Goal: Transaction & Acquisition: Purchase product/service

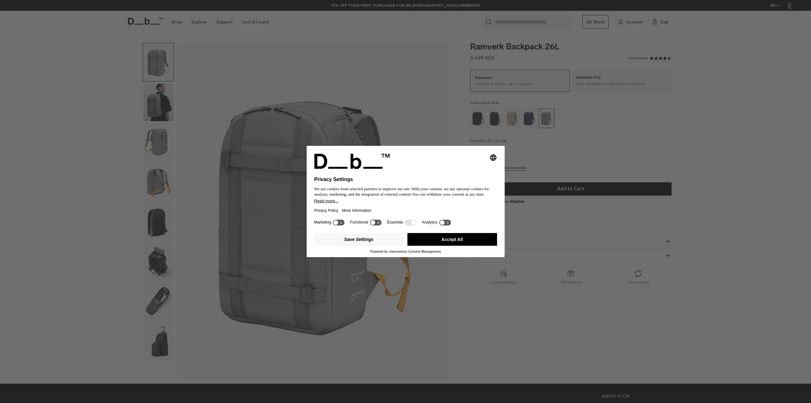
click at [158, 137] on div "Selecting an option will immediately change the language Privacy Settings We us…" at bounding box center [405, 201] width 811 height 403
click at [153, 186] on div "Selecting an option will immediately change the language Privacy Settings We us…" at bounding box center [405, 201] width 811 height 403
click at [453, 239] on button "Accept All" at bounding box center [452, 239] width 90 height 13
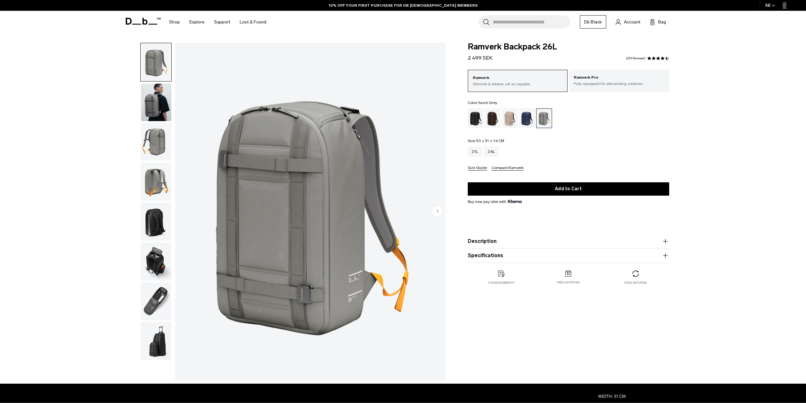
click at [150, 182] on img "button" at bounding box center [156, 182] width 31 height 38
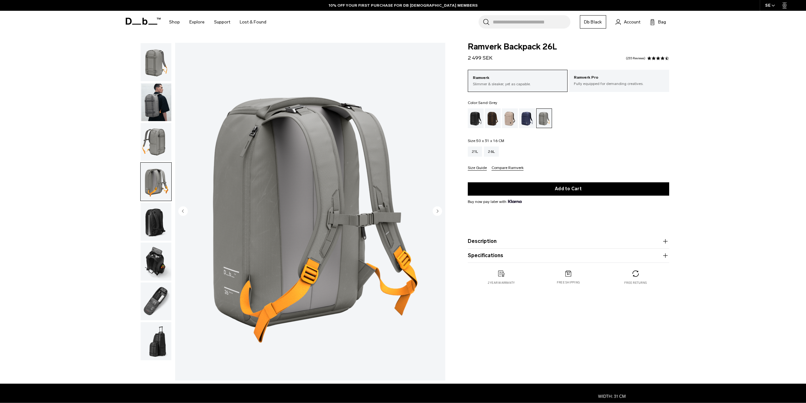
click at [161, 221] on img "button" at bounding box center [156, 221] width 31 height 38
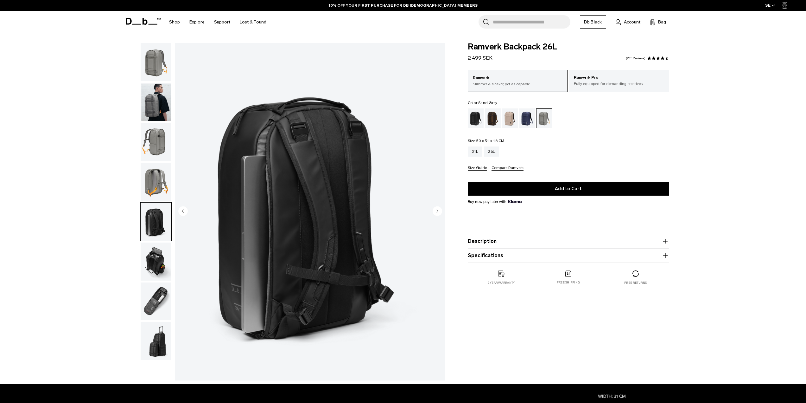
click at [144, 251] on img "button" at bounding box center [156, 261] width 31 height 38
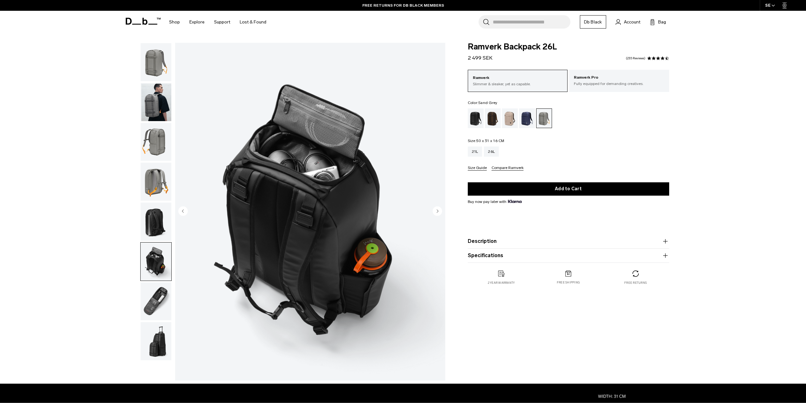
click at [501, 240] on button "Description" at bounding box center [568, 241] width 201 height 8
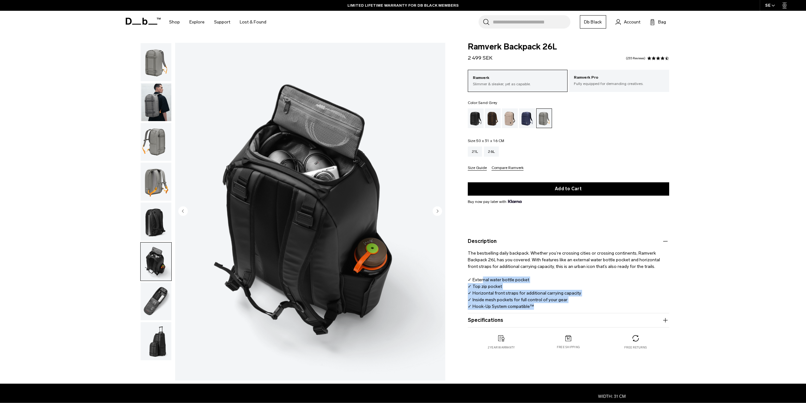
drag, startPoint x: 482, startPoint y: 279, endPoint x: 562, endPoint y: 304, distance: 83.2
click at [562, 304] on p "The bestselling daily backpack. Whether you’re crossing cities or crossing cont…" at bounding box center [568, 277] width 201 height 65
drag, startPoint x: 541, startPoint y: 306, endPoint x: 472, endPoint y: 306, distance: 69.7
click at [472, 306] on p "The bestselling daily backpack. Whether you’re crossing cities or crossing cont…" at bounding box center [568, 277] width 201 height 65
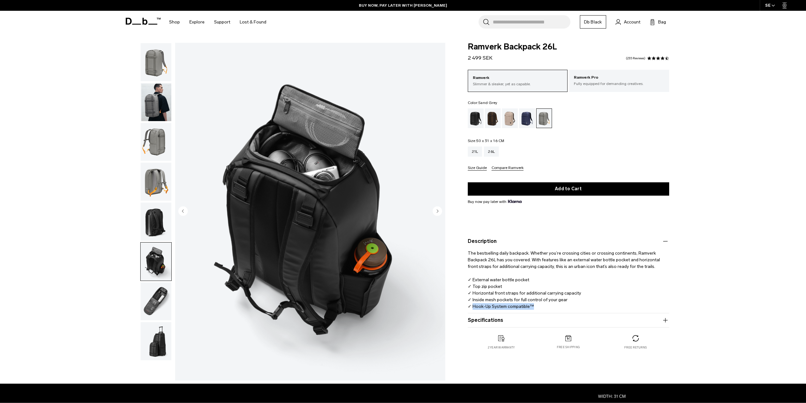
copy p "Hook-Up System compatible™"
click at [160, 181] on img "button" at bounding box center [156, 182] width 31 height 38
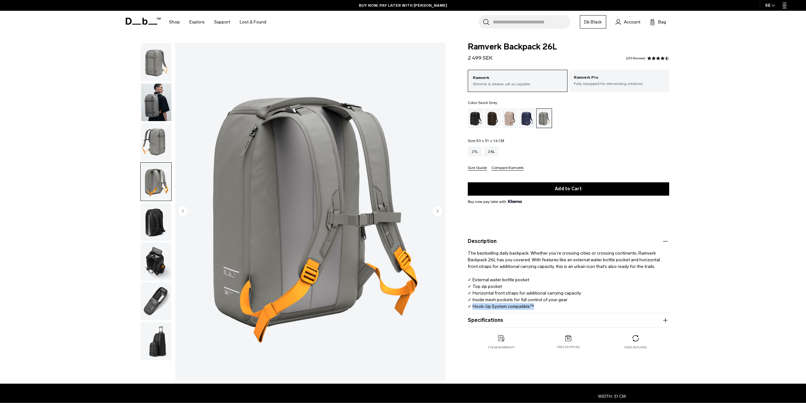
click at [156, 232] on img "button" at bounding box center [156, 221] width 31 height 38
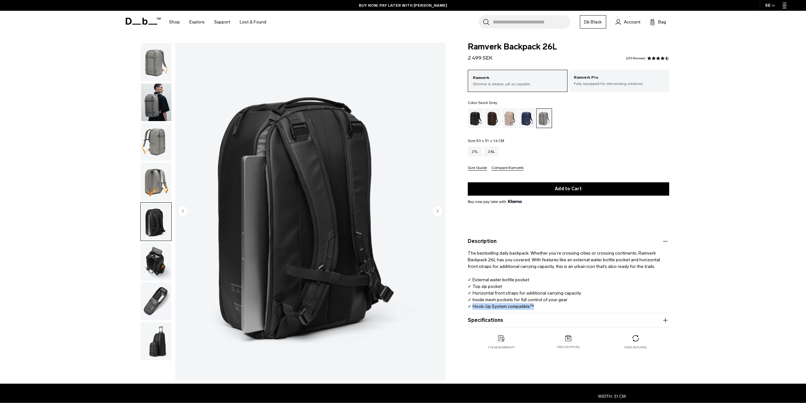
click at [156, 246] on img "button" at bounding box center [156, 261] width 31 height 38
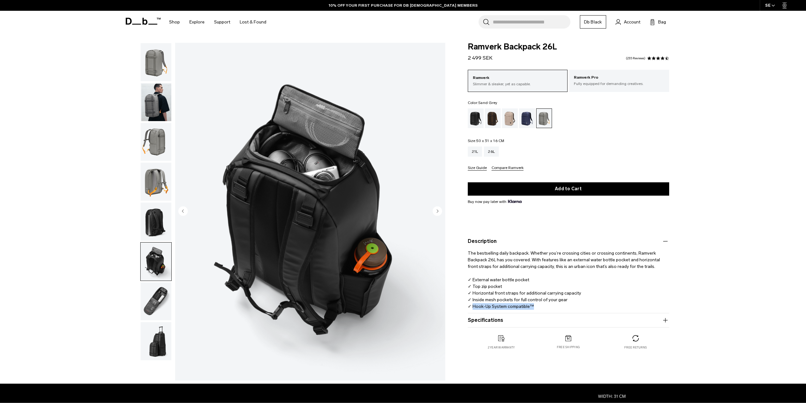
click at [152, 304] on img "button" at bounding box center [156, 301] width 31 height 38
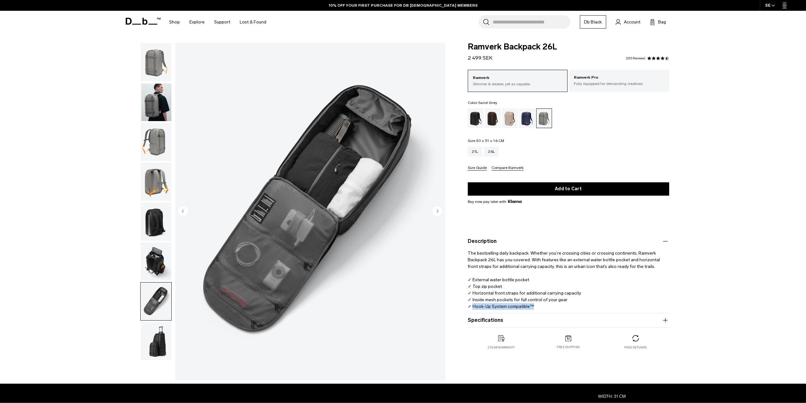
click at [158, 66] on img "button" at bounding box center [156, 62] width 31 height 38
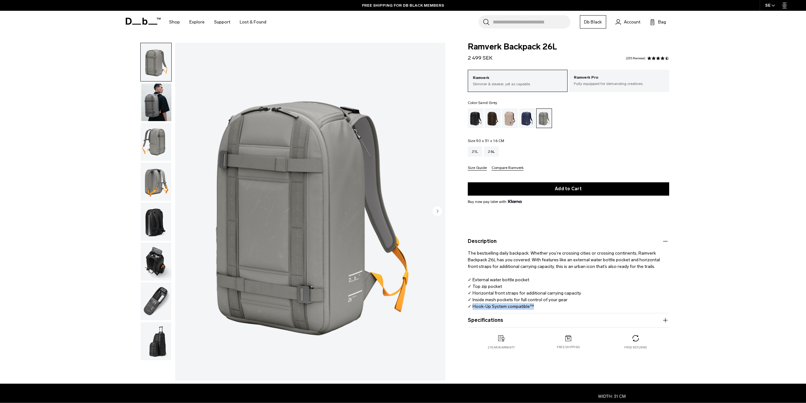
click at [148, 105] on img "button" at bounding box center [156, 102] width 31 height 38
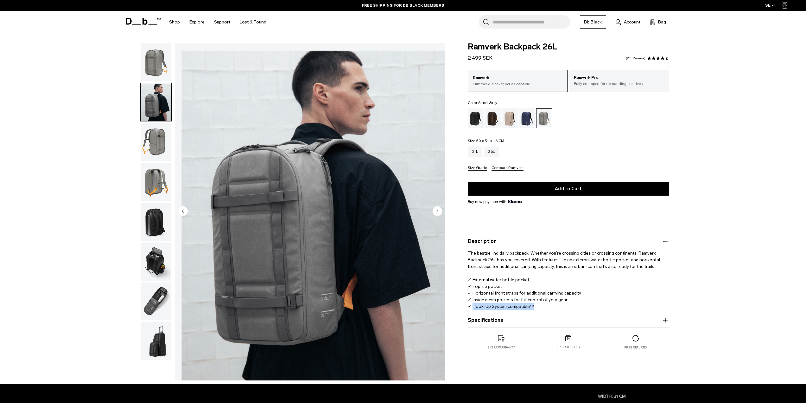
click at [154, 148] on img "button" at bounding box center [156, 142] width 31 height 38
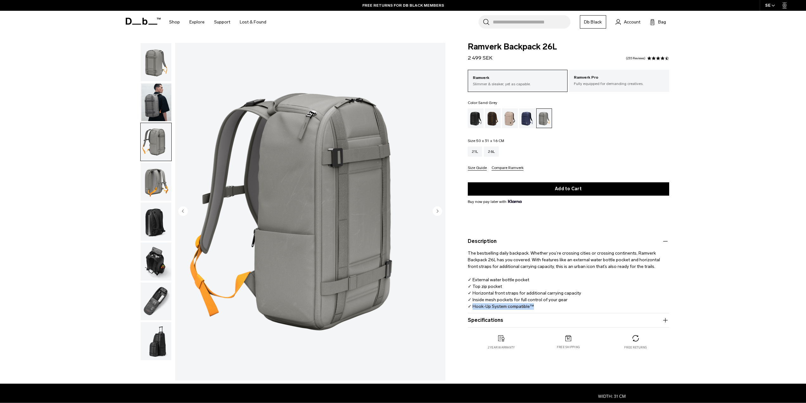
click at [155, 271] on img "button" at bounding box center [156, 261] width 31 height 38
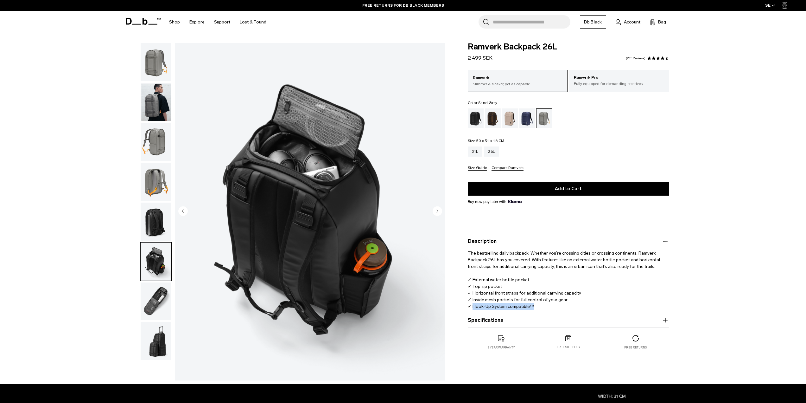
click at [154, 295] on img "button" at bounding box center [156, 301] width 31 height 38
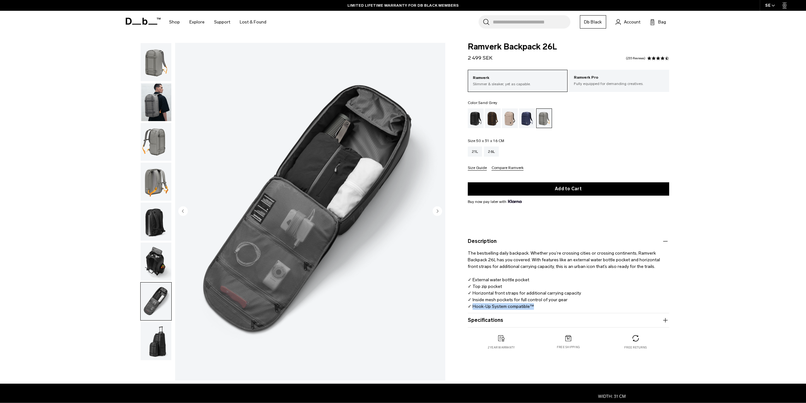
click at [156, 334] on img "button" at bounding box center [156, 341] width 31 height 38
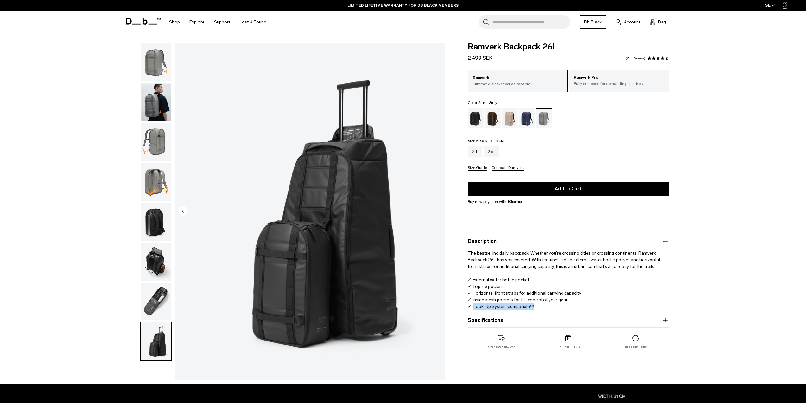
click at [161, 69] on img "button" at bounding box center [156, 62] width 31 height 38
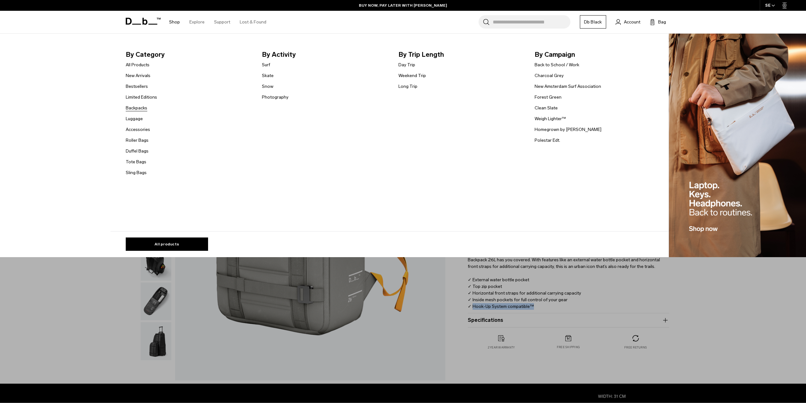
click at [138, 108] on link "Backpacks" at bounding box center [137, 108] width 22 height 7
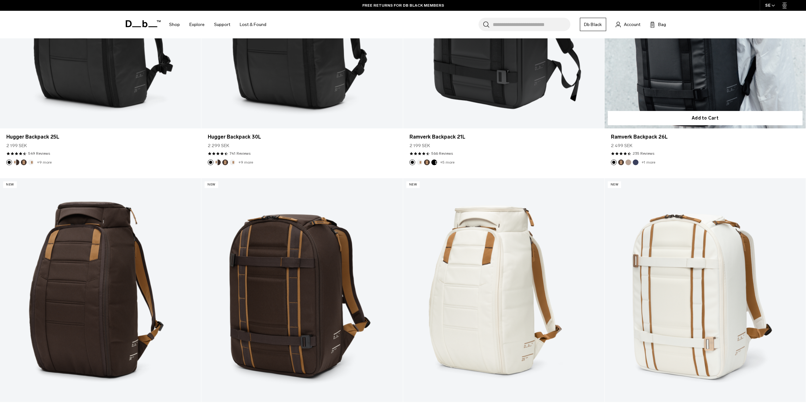
scroll to position [222, 0]
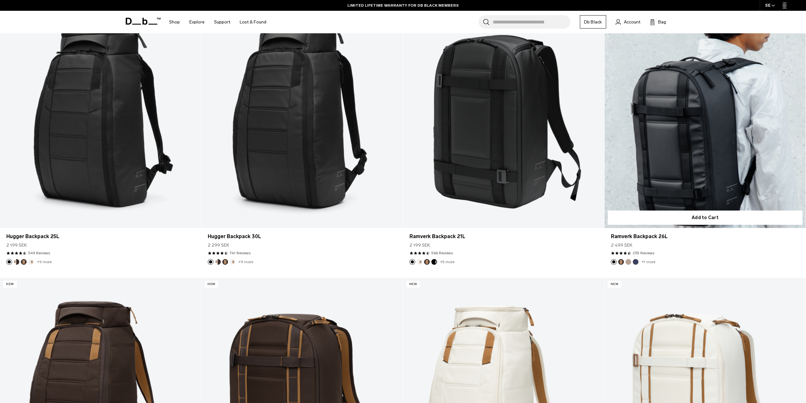
click at [728, 178] on link "Ramverk Backpack 26L" at bounding box center [705, 116] width 201 height 224
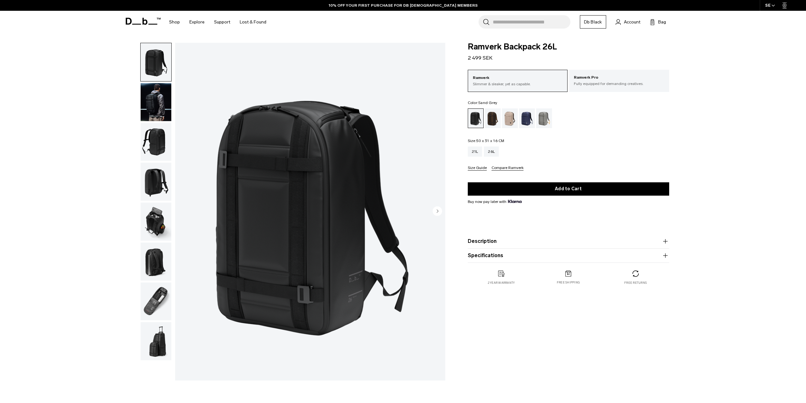
click at [546, 121] on div "Sand Grey" at bounding box center [544, 118] width 16 height 20
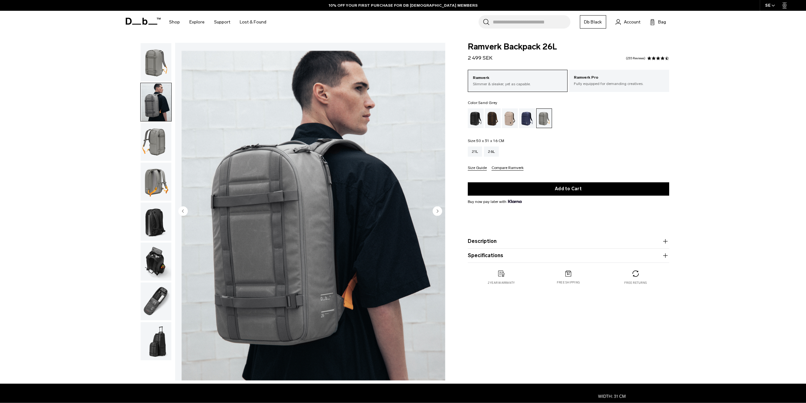
click at [157, 137] on img "button" at bounding box center [156, 142] width 31 height 38
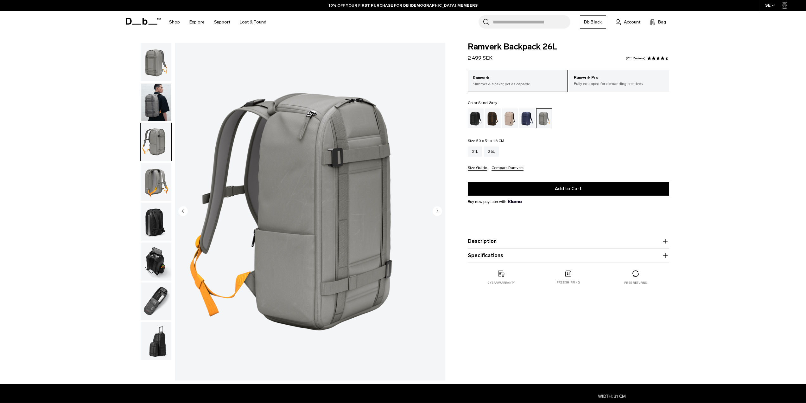
click at [155, 175] on img "button" at bounding box center [156, 182] width 31 height 38
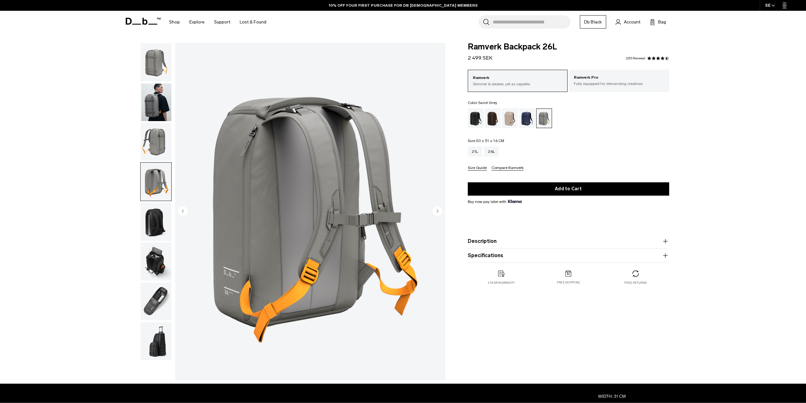
click at [163, 215] on img "button" at bounding box center [156, 221] width 31 height 38
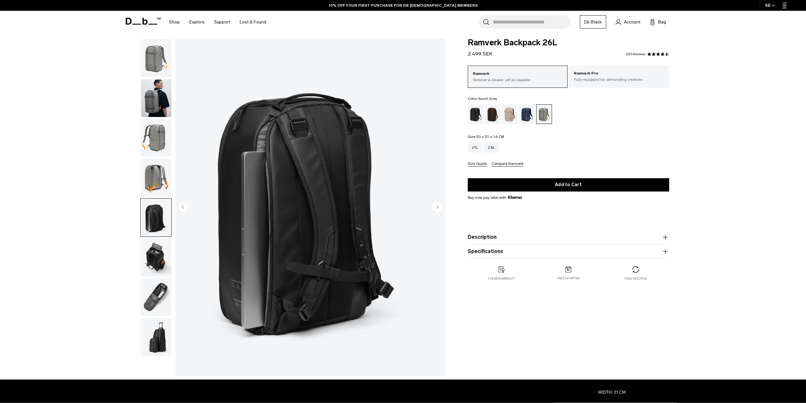
scroll to position [32, 0]
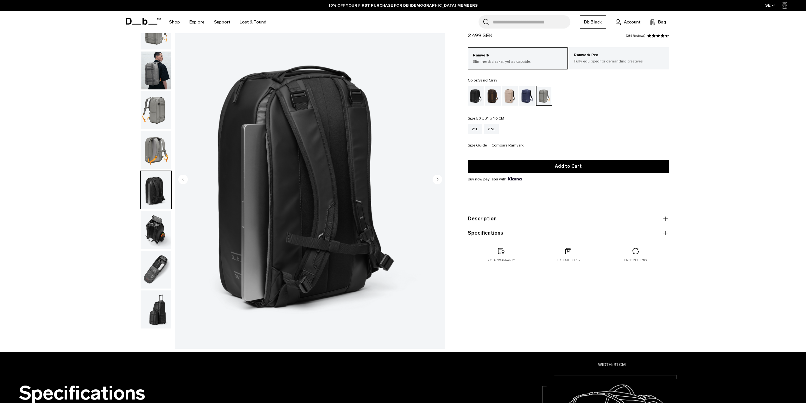
click at [154, 229] on img "button" at bounding box center [156, 230] width 31 height 38
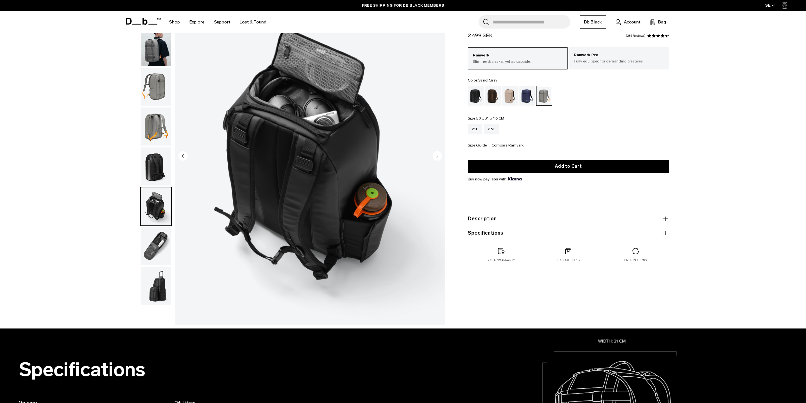
scroll to position [95, 0]
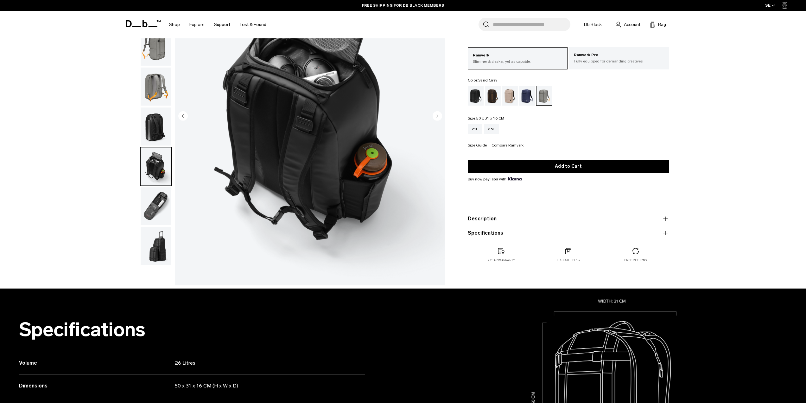
click at [163, 201] on img "button" at bounding box center [156, 206] width 31 height 38
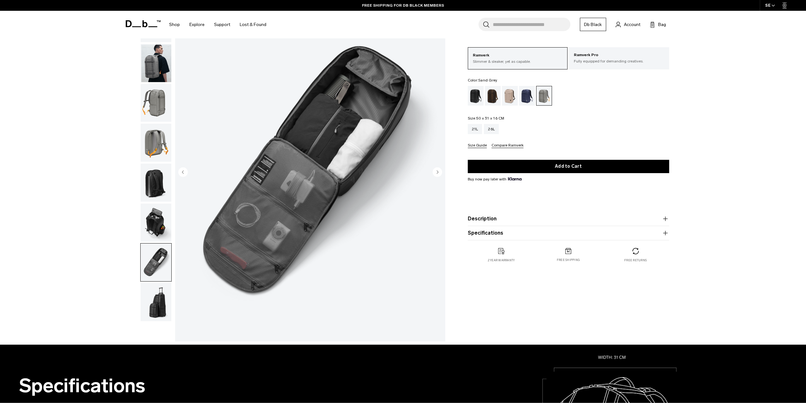
scroll to position [32, 0]
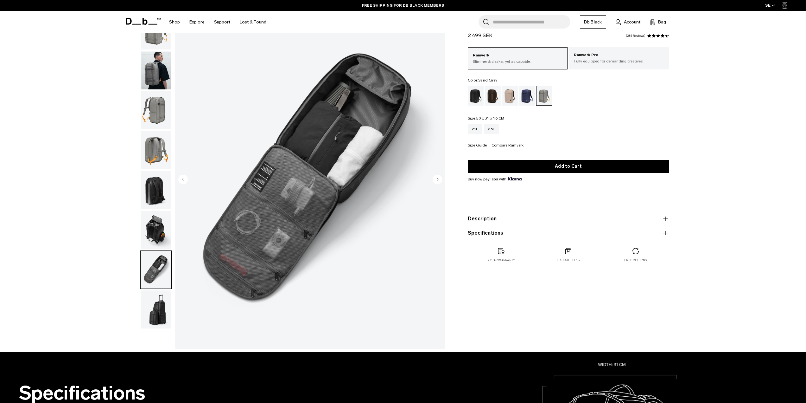
click at [161, 316] on img "button" at bounding box center [156, 309] width 31 height 38
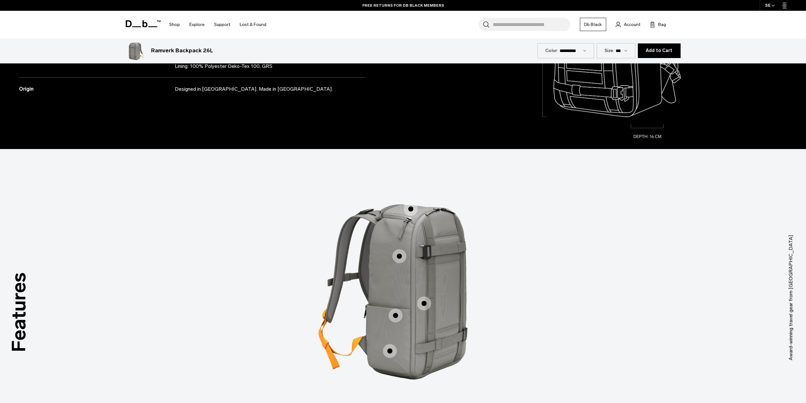
scroll to position [539, 0]
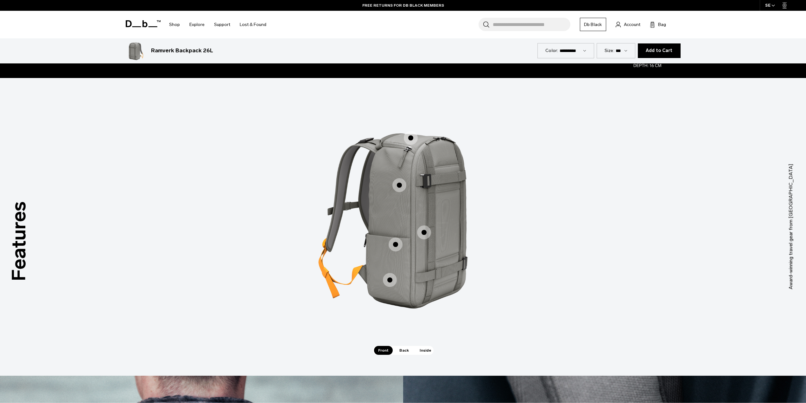
click at [401, 188] on span "1 / 3" at bounding box center [400, 185] width 14 height 14
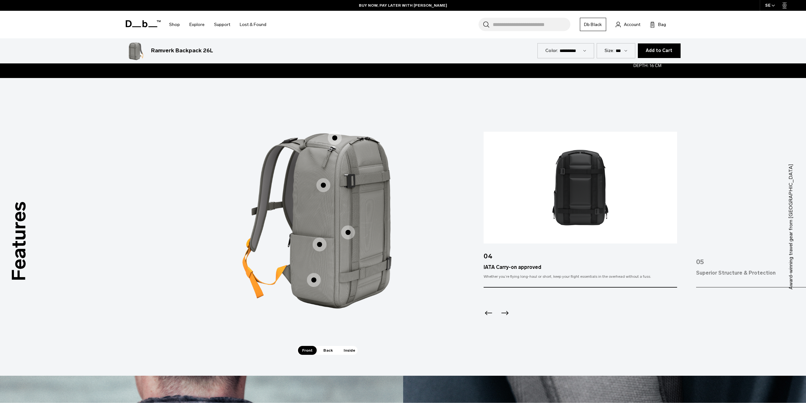
click at [349, 234] on span "1 / 3" at bounding box center [348, 232] width 14 height 14
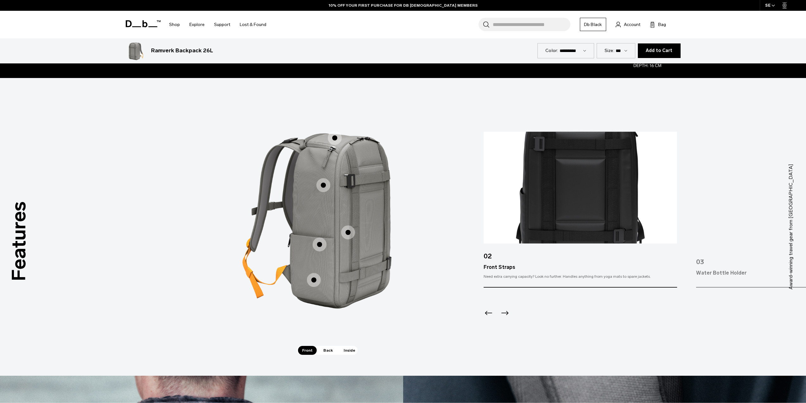
click at [318, 243] on span "1 / 3" at bounding box center [320, 244] width 14 height 14
click at [320, 245] on span "1 / 3" at bounding box center [320, 244] width 14 height 14
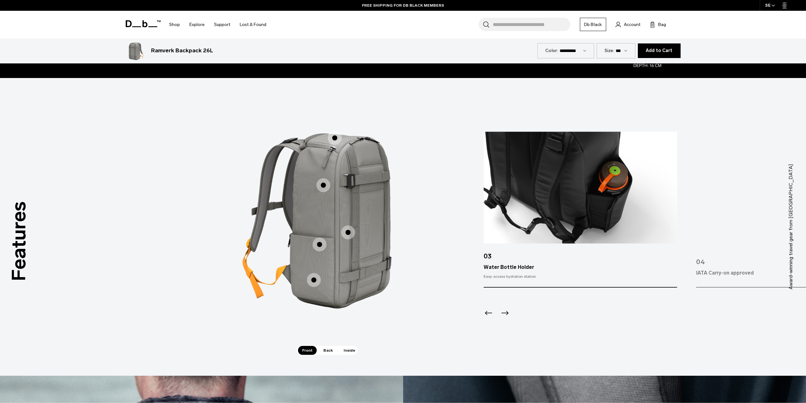
click at [316, 281] on span "1 / 3" at bounding box center [314, 280] width 14 height 14
click at [315, 281] on span "1 / 3" at bounding box center [314, 280] width 14 height 14
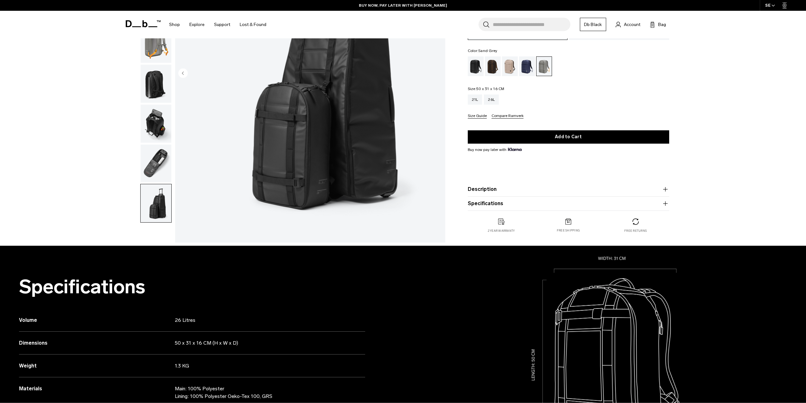
scroll to position [127, 0]
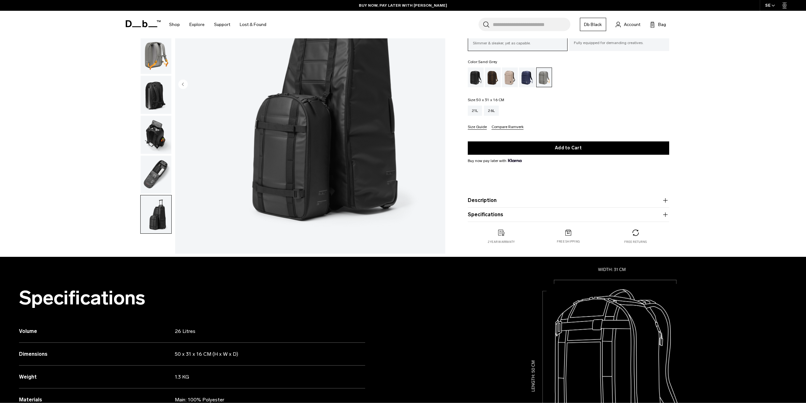
click at [158, 173] on img "button" at bounding box center [156, 175] width 31 height 38
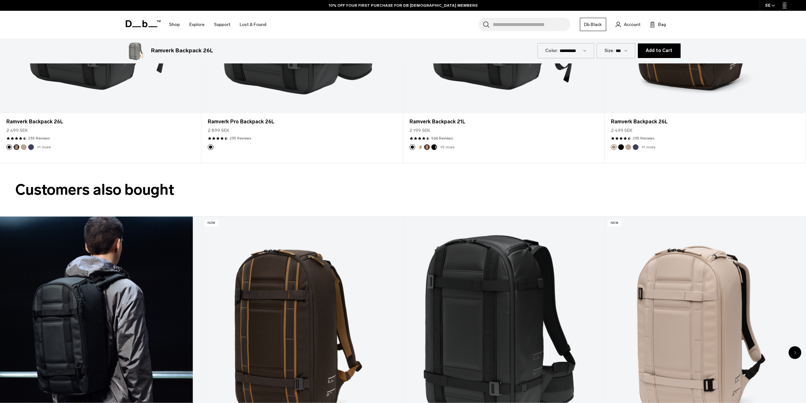
scroll to position [1489, 0]
